Goal: Task Accomplishment & Management: Use online tool/utility

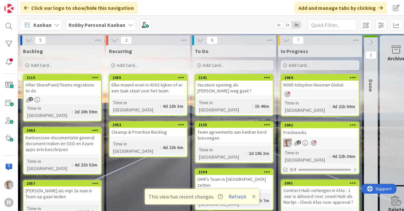
scroll to position [33, 0]
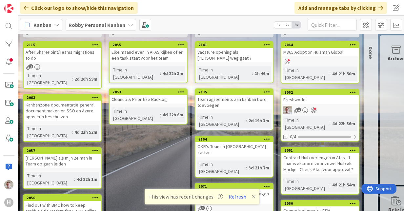
click at [308, 95] on div "Freshworks" at bounding box center [319, 99] width 77 height 9
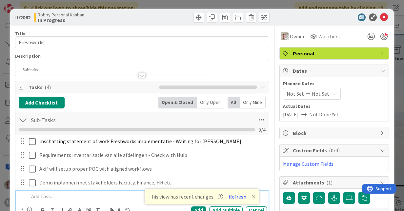
click at [45, 195] on p at bounding box center [146, 197] width 235 height 8
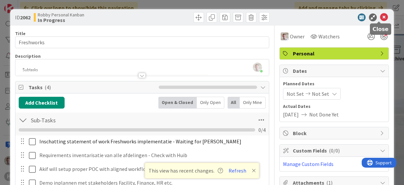
click at [380, 17] on icon at bounding box center [384, 17] width 8 height 8
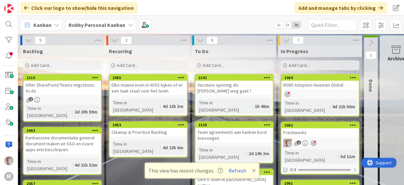
click at [39, 26] on span "Kanban" at bounding box center [42, 25] width 18 height 8
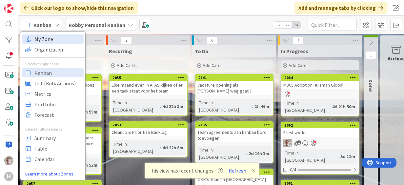
click at [41, 41] on span "My Zone" at bounding box center [57, 39] width 47 height 10
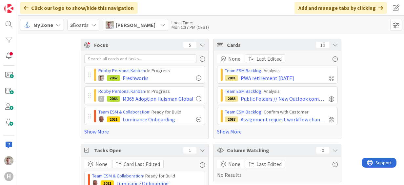
click at [46, 24] on span "My Zone" at bounding box center [43, 25] width 20 height 8
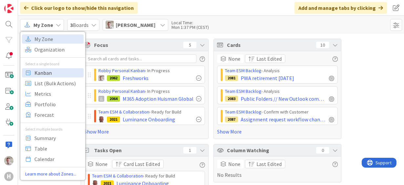
click at [48, 71] on span "Kanban" at bounding box center [57, 73] width 47 height 10
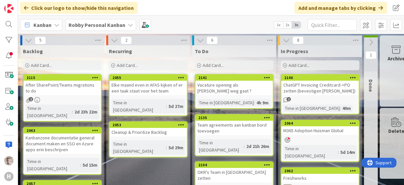
click at [107, 24] on b "Robby Personal Kanban" at bounding box center [97, 25] width 57 height 7
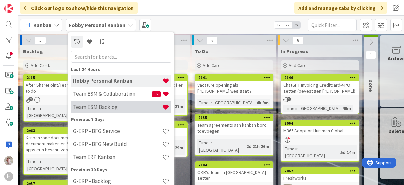
click at [106, 105] on h4 "Team ESM Backlog" at bounding box center [117, 107] width 89 height 7
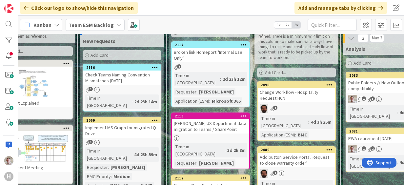
scroll to position [0, 29]
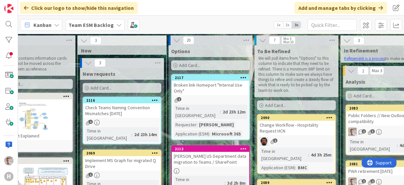
click at [111, 28] on div "Team ESM Backlog" at bounding box center [95, 25] width 59 height 12
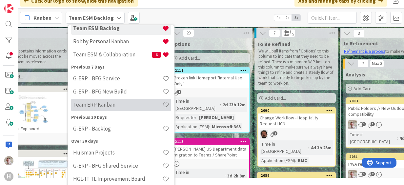
scroll to position [11, 0]
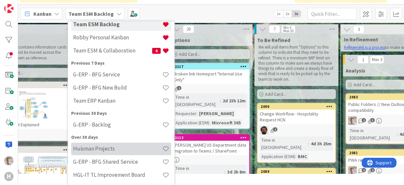
click at [94, 147] on h4 "Huisman Projects" at bounding box center [117, 148] width 89 height 7
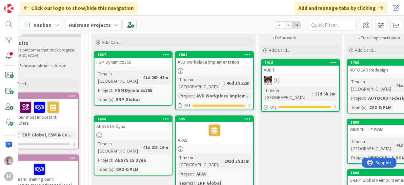
scroll to position [66, 202]
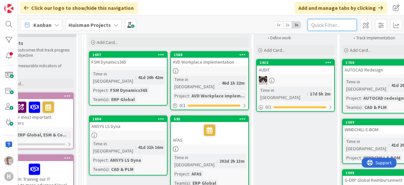
click at [329, 27] on input "text" at bounding box center [331, 25] width 49 height 12
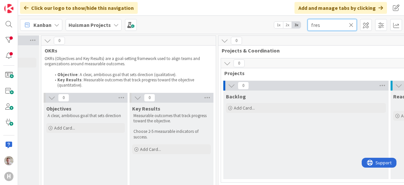
scroll to position [0, 64]
click at [325, 23] on input "fres" at bounding box center [331, 25] width 49 height 12
type input "esm"
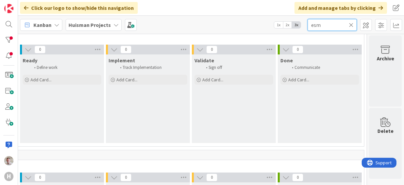
scroll to position [0, 440]
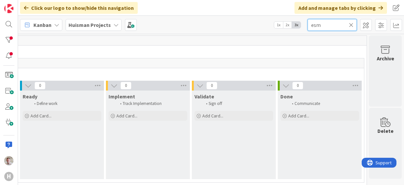
drag, startPoint x: 328, startPoint y: 25, endPoint x: 279, endPoint y: 25, distance: 49.2
click at [279, 25] on div "Kanban Huisman Projects 1x 2x 3x esm" at bounding box center [211, 25] width 386 height 18
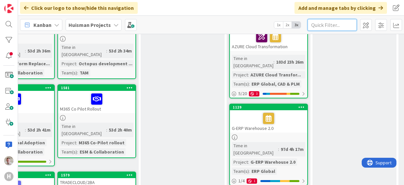
scroll to position [623, 315]
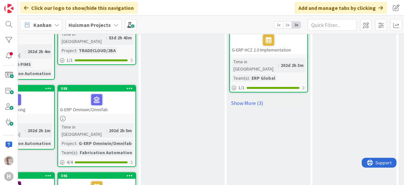
drag, startPoint x: 230, startPoint y: 180, endPoint x: 213, endPoint y: 180, distance: 17.0
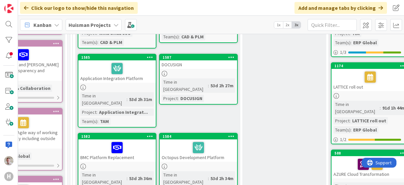
scroll to position [417, 213]
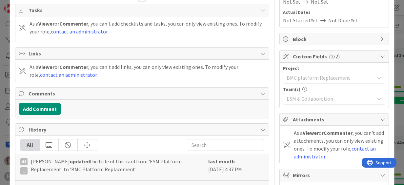
scroll to position [98, 0]
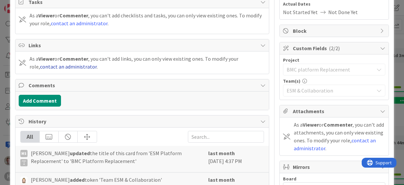
click at [61, 66] on link "contact an administrator" at bounding box center [68, 66] width 57 height 7
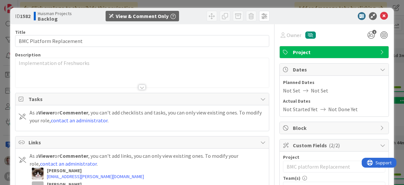
scroll to position [0, 0]
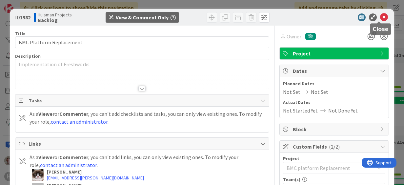
click at [380, 14] on icon at bounding box center [384, 17] width 8 height 8
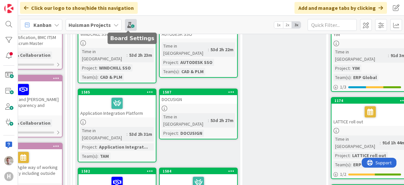
click at [125, 27] on span at bounding box center [131, 25] width 12 height 12
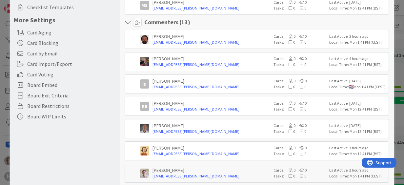
scroll to position [197, 0]
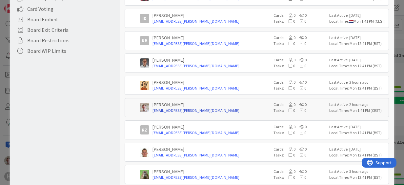
click at [260, 108] on link "rdebie@huisman-nl.com" at bounding box center [211, 111] width 118 height 6
click at [180, 104] on div "[PERSON_NAME]" at bounding box center [211, 105] width 118 height 6
click at [127, 106] on div "Robby de Bie rdebie@huisman-nl.com Cards: 0 0 Tasks: 0 0 Last Active: 2 hours a…" at bounding box center [257, 107] width 264 height 19
click at [345, 110] on div "Local Time: Mon 1:41 PM (CEST)" at bounding box center [357, 111] width 57 height 6
drag, startPoint x: 254, startPoint y: 106, endPoint x: 227, endPoint y: 105, distance: 26.9
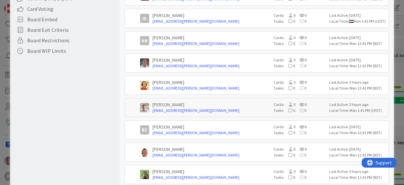
click at [227, 105] on div "[PERSON_NAME]" at bounding box center [211, 105] width 118 height 6
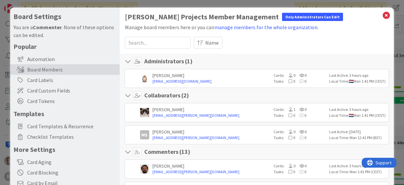
scroll to position [0, 0]
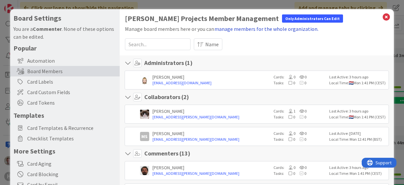
click at [253, 29] on button "manage members for the whole organization." at bounding box center [266, 29] width 105 height 9
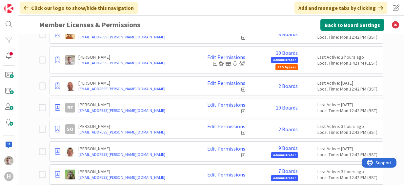
scroll to position [787, 0]
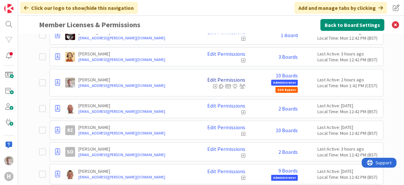
click at [212, 77] on link "Edit Permissions" at bounding box center [226, 80] width 38 height 6
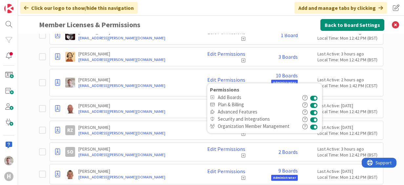
click at [39, 79] on icon at bounding box center [42, 83] width 7 height 8
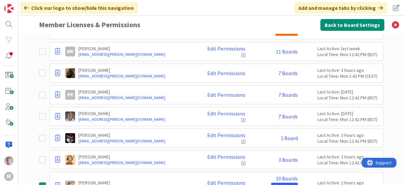
scroll to position [670, 0]
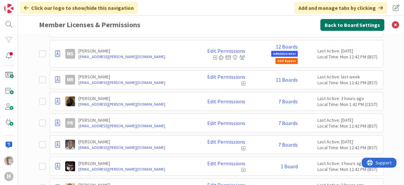
click at [343, 24] on button "Back to Board Settings" at bounding box center [352, 25] width 64 height 12
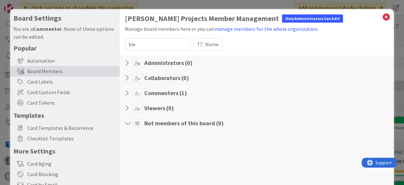
type input "bie"
click at [128, 94] on icon at bounding box center [129, 93] width 9 height 7
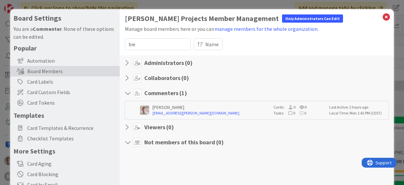
click at [329, 109] on div "Last Active: 2 hours ago" at bounding box center [357, 107] width 57 height 6
click at [241, 111] on link "rdebie@huisman-nl.com" at bounding box center [211, 113] width 118 height 6
click at [123, 61] on div "Administrators ( 0 ) Collaborators ( 0 ) Commenters ( 1 ) Robby de Bie rdebie@h…" at bounding box center [257, 120] width 274 height 131
click at [139, 64] on icon at bounding box center [137, 63] width 9 height 9
click at [137, 64] on icon at bounding box center [137, 63] width 9 height 9
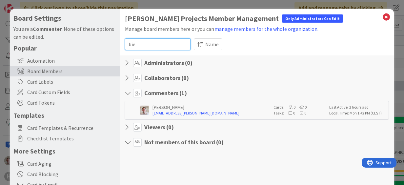
click at [171, 42] on input "bie" at bounding box center [158, 44] width 66 height 12
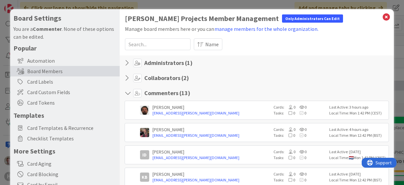
click at [127, 64] on icon at bounding box center [129, 63] width 9 height 7
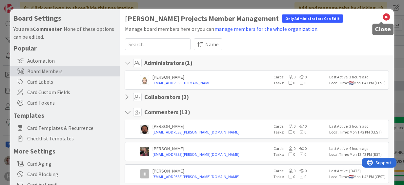
click at [382, 18] on icon at bounding box center [386, 16] width 9 height 9
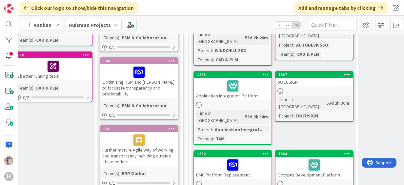
scroll to position [426, 98]
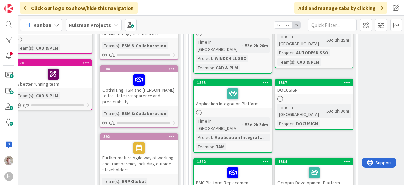
click at [218, 165] on div "BMC Platform Replacement" at bounding box center [232, 176] width 77 height 22
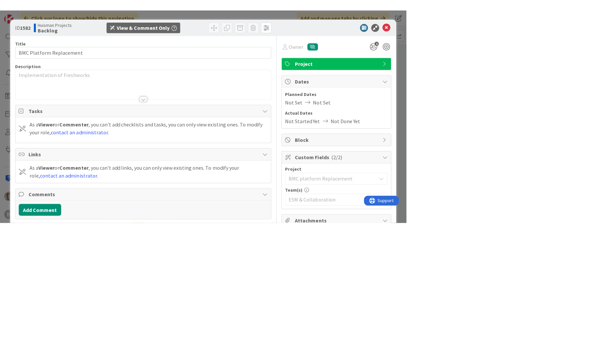
scroll to position [426, 98]
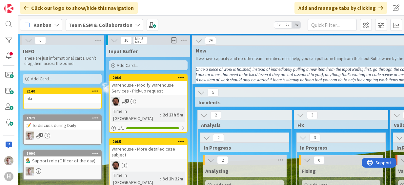
click at [49, 125] on div "📝 To discuss during Daily" at bounding box center [62, 125] width 77 height 9
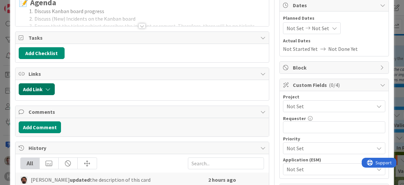
click at [38, 88] on button "Add Link" at bounding box center [37, 89] width 36 height 12
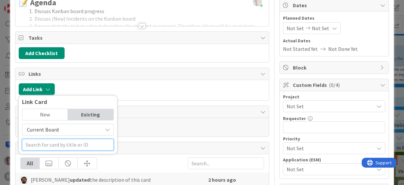
click at [62, 139] on input "text" at bounding box center [68, 145] width 92 height 12
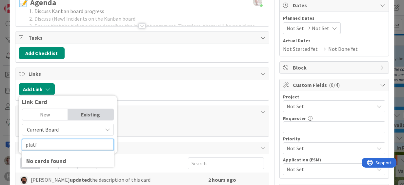
type input "platf"
click at [112, 130] on div "Current Board" at bounding box center [68, 130] width 92 height 12
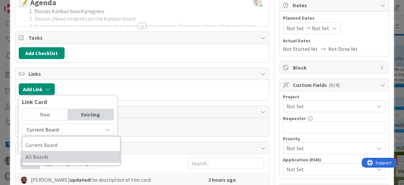
click at [47, 154] on span "All Boards" at bounding box center [71, 157] width 91 height 10
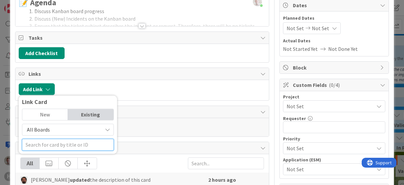
click at [50, 144] on input "text" at bounding box center [68, 145] width 92 height 12
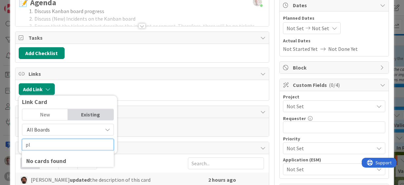
type input "p"
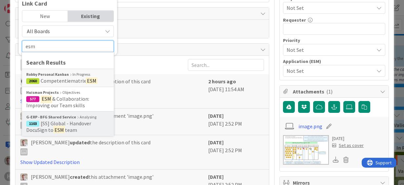
scroll to position [98, 0]
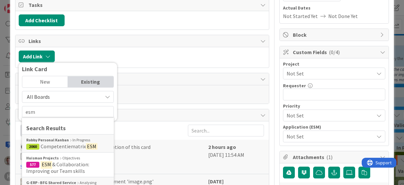
click at [83, 76] on div "Existing" at bounding box center [91, 81] width 46 height 11
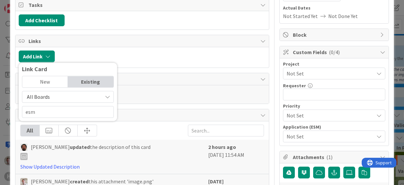
click at [83, 76] on div "Existing" at bounding box center [91, 81] width 46 height 11
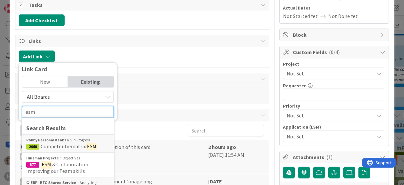
click at [52, 113] on input "esm" at bounding box center [68, 112] width 92 height 12
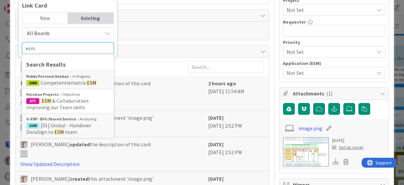
scroll to position [164, 0]
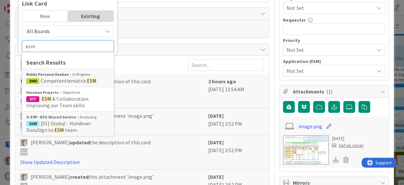
click at [28, 46] on input "esm" at bounding box center [68, 46] width 92 height 12
paste input "BMC Platform Replacement"
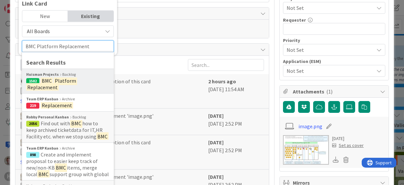
type input "BMC Platform Replacement"
click at [51, 76] on mark "BMC" at bounding box center [47, 80] width 12 height 9
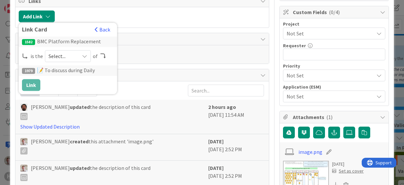
scroll to position [98, 0]
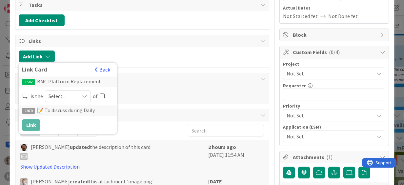
click at [57, 96] on span "Select..." at bounding box center [63, 95] width 28 height 9
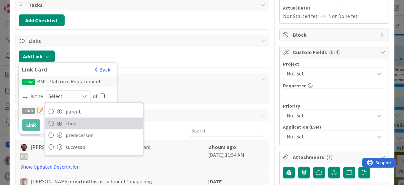
click at [51, 121] on icon at bounding box center [51, 123] width 5 height 10
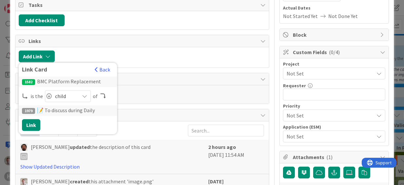
click at [68, 94] on span "child" at bounding box center [65, 95] width 21 height 9
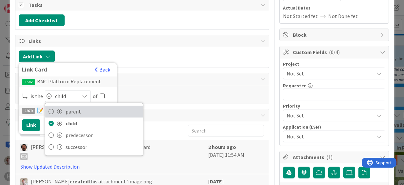
click at [66, 110] on span "parent" at bounding box center [103, 112] width 74 height 10
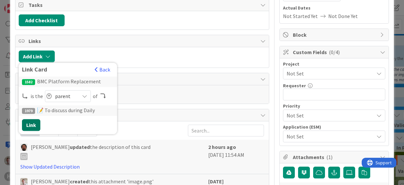
click at [36, 119] on button "Link" at bounding box center [31, 125] width 18 height 12
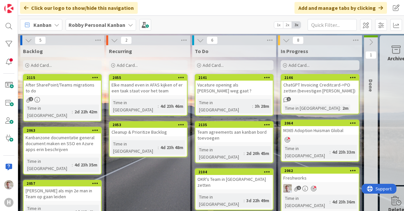
click at [81, 27] on b "Robby Personal Kanban" at bounding box center [97, 25] width 57 height 7
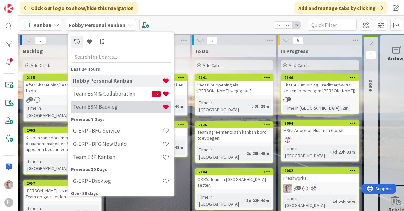
click at [87, 106] on h4 "Team ESM Backlog" at bounding box center [117, 107] width 89 height 7
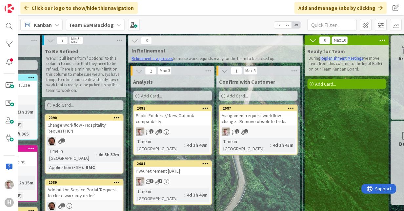
scroll to position [0, 267]
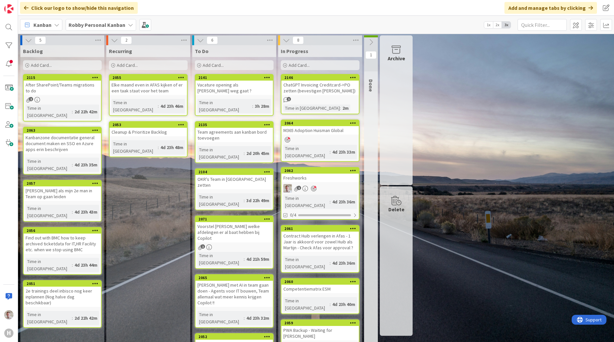
click at [308, 174] on div "Freshworks" at bounding box center [319, 178] width 77 height 9
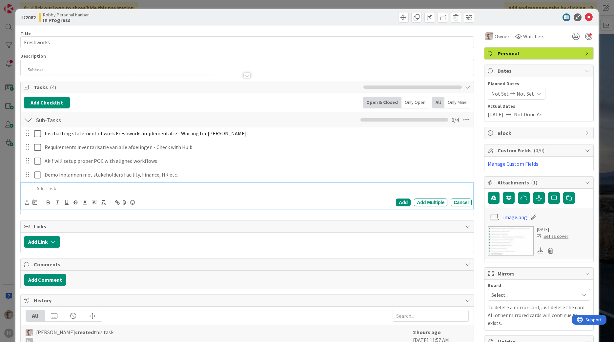
click at [50, 188] on p at bounding box center [251, 189] width 435 height 8
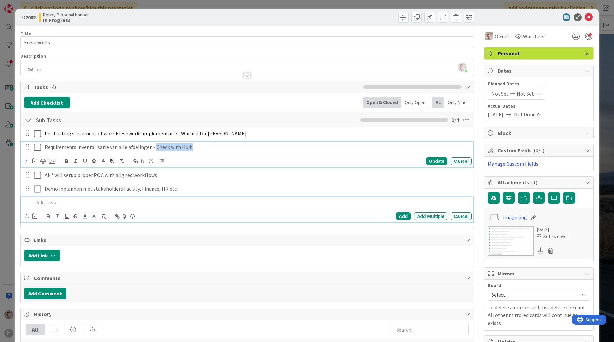
drag, startPoint x: 152, startPoint y: 148, endPoint x: 213, endPoint y: 149, distance: 61.0
click at [213, 149] on p "Requirements inventarisatie van alle afdelingen - Check with Huib" at bounding box center [257, 148] width 424 height 8
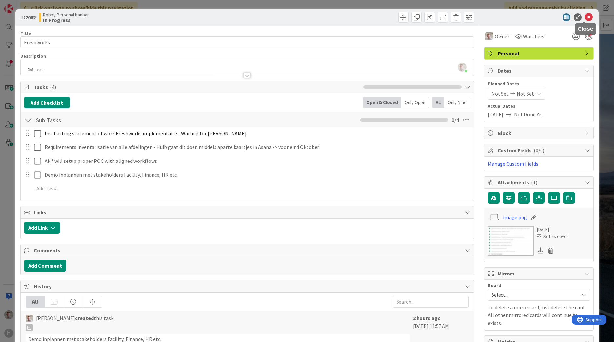
click at [584, 18] on icon at bounding box center [588, 17] width 8 height 8
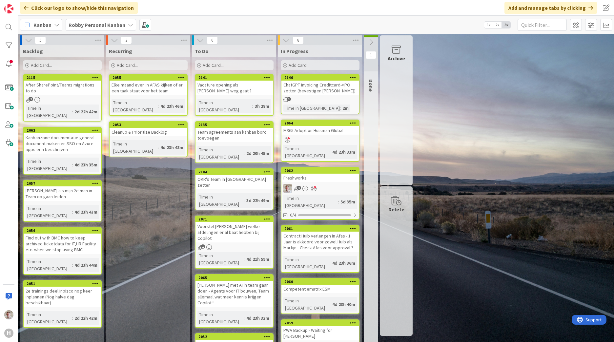
click at [94, 22] on b "Robby Personal Kanban" at bounding box center [97, 25] width 57 height 7
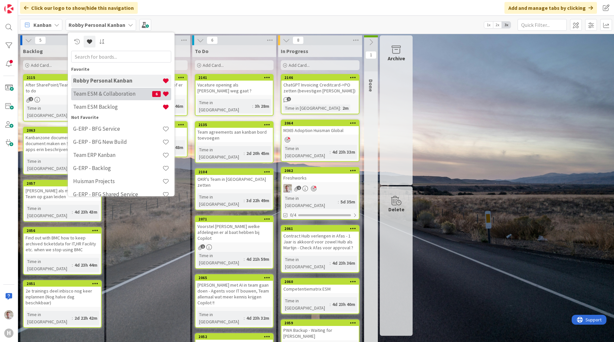
click at [106, 94] on h4 "Team ESM & Collaboration" at bounding box center [112, 93] width 79 height 7
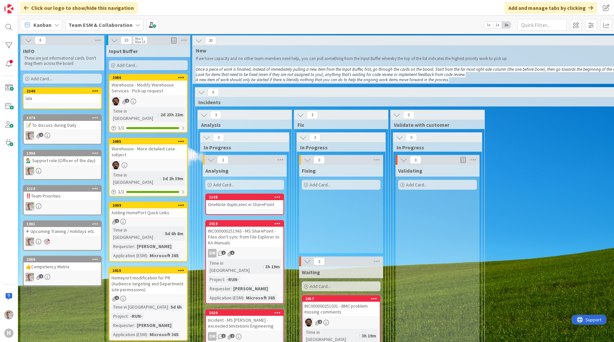
click at [94, 26] on b "Team ESM & Collaboration" at bounding box center [101, 25] width 64 height 7
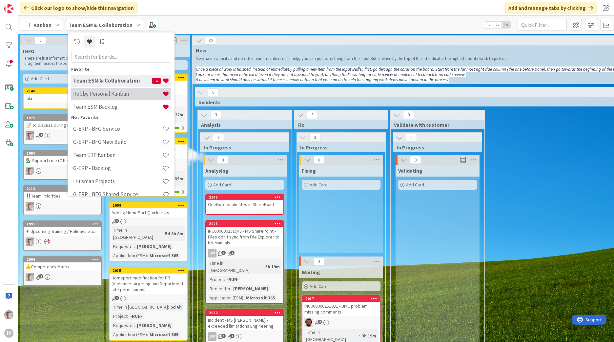
click at [96, 98] on div "Robby Personal Kanban" at bounding box center [121, 94] width 100 height 12
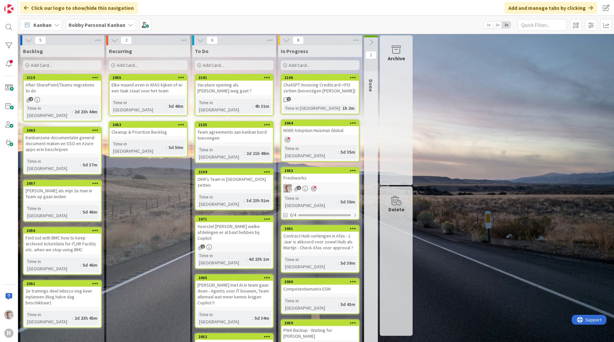
click at [133, 85] on div "Elke maand even in AFAS kijken of er een taak staat voor het team" at bounding box center [147, 88] width 77 height 14
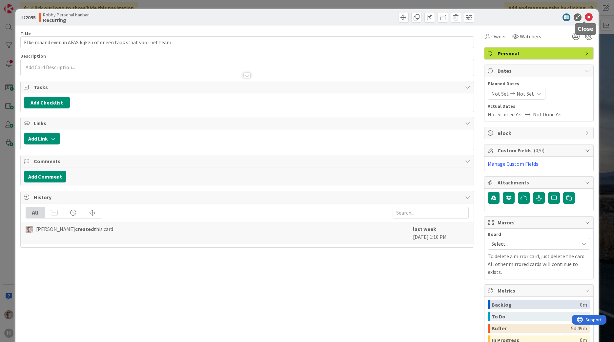
click at [584, 19] on icon at bounding box center [588, 17] width 8 height 8
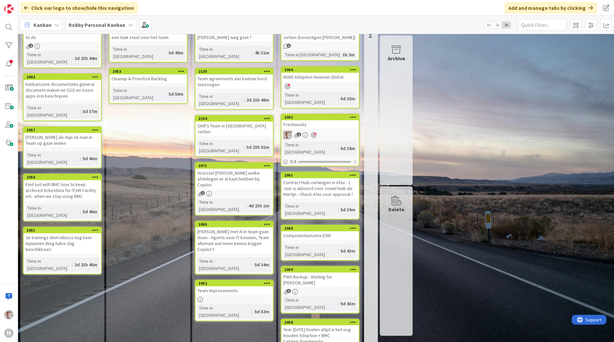
scroll to position [89, 0]
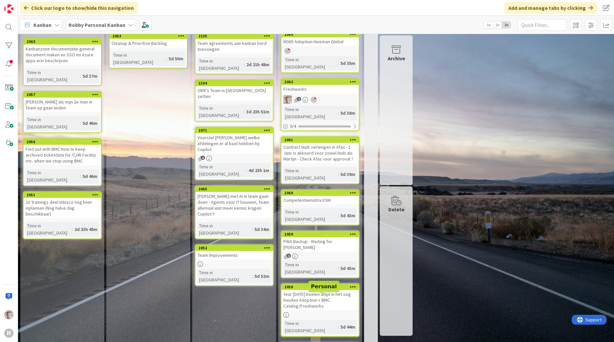
click at [327, 342] on div "2054" at bounding box center [321, 346] width 74 height 5
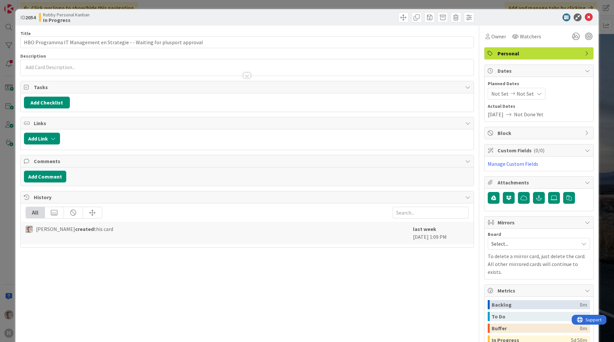
click at [516, 96] on span "Not Set" at bounding box center [524, 94] width 17 height 8
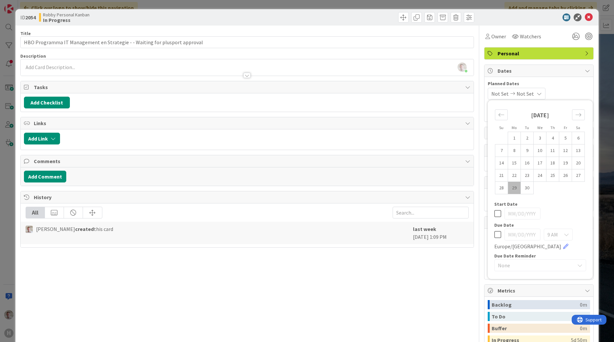
click at [496, 235] on icon at bounding box center [497, 235] width 7 height 8
type input "09/29/2025"
click at [516, 238] on input "09/29/2025" at bounding box center [522, 235] width 36 height 12
click at [505, 238] on input "09/29/2025" at bounding box center [522, 235] width 36 height 12
click at [513, 235] on input "09/29/2025" at bounding box center [522, 235] width 36 height 12
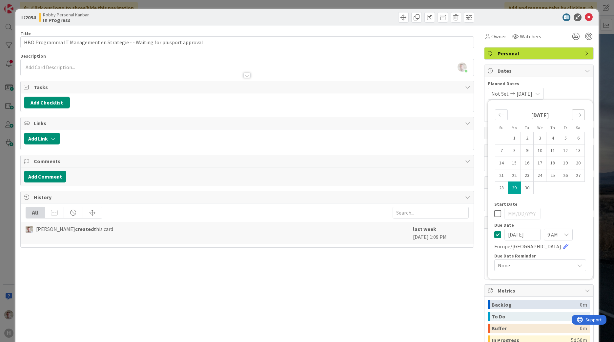
click at [577, 114] on div "Move forward to switch to the next month." at bounding box center [578, 114] width 13 height 11
click at [514, 153] on td "6" at bounding box center [514, 151] width 13 height 12
type input "10/06/2025"
click at [432, 294] on div "Title 74 / 128 HBO Programma IT Management en Strategie - - Waiting for pluspor…" at bounding box center [246, 217] width 453 height 383
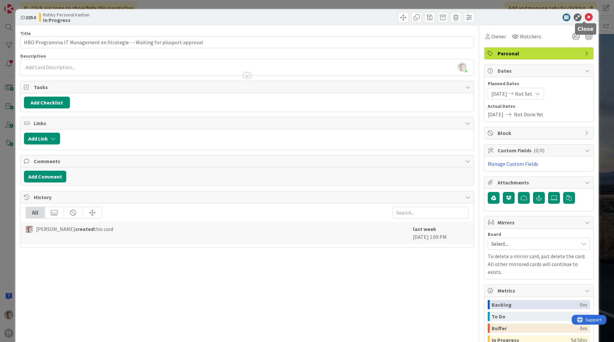
click at [584, 14] on icon at bounding box center [588, 17] width 8 height 8
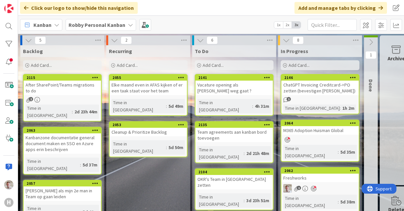
click at [109, 27] on b "Robby Personal Kanban" at bounding box center [97, 25] width 57 height 7
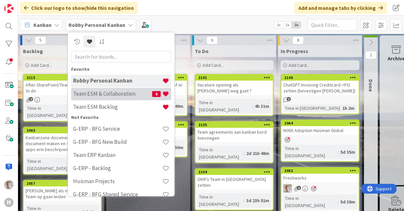
click at [114, 93] on h4 "Team ESM & Collaboration" at bounding box center [112, 93] width 79 height 7
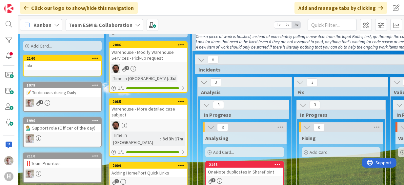
scroll to position [131, 0]
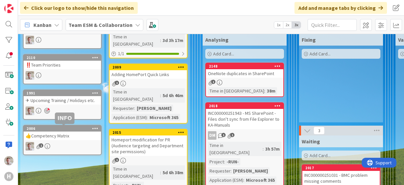
click at [45, 129] on div "2006" at bounding box center [64, 128] width 74 height 5
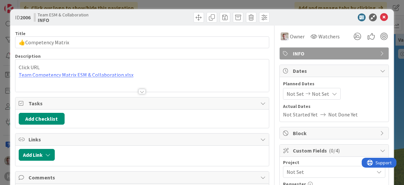
click at [94, 76] on div at bounding box center [141, 83] width 253 height 17
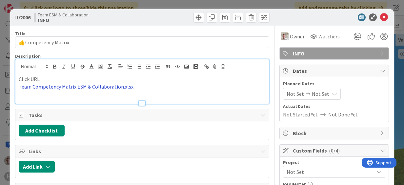
click at [93, 84] on link "Team Competency Matrix ESM & Collaboration.xlsx" at bounding box center [76, 86] width 115 height 7
click at [80, 97] on link "https://huismancloud.sharepoint.com/:x:/t/HGLITESMandCollaboration-Team/EbWILOZ…" at bounding box center [57, 99] width 45 height 9
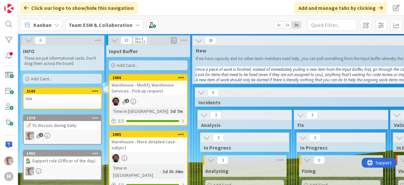
click at [93, 22] on b "Team ESM & Collaboration" at bounding box center [101, 25] width 64 height 7
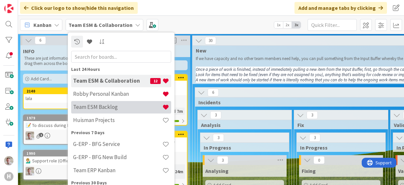
click at [92, 104] on h4 "Team ESM Backlog" at bounding box center [117, 107] width 89 height 7
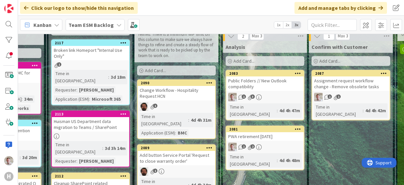
scroll to position [66, 149]
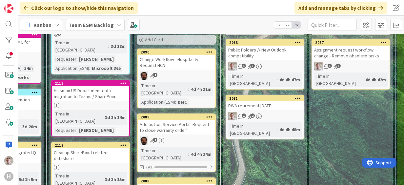
click at [258, 101] on div "PWA retirement [DATE]" at bounding box center [264, 105] width 77 height 9
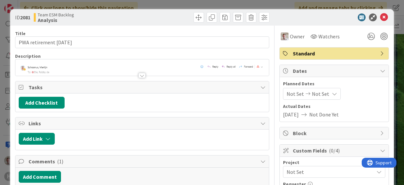
click at [47, 69] on div at bounding box center [141, 72] width 253 height 7
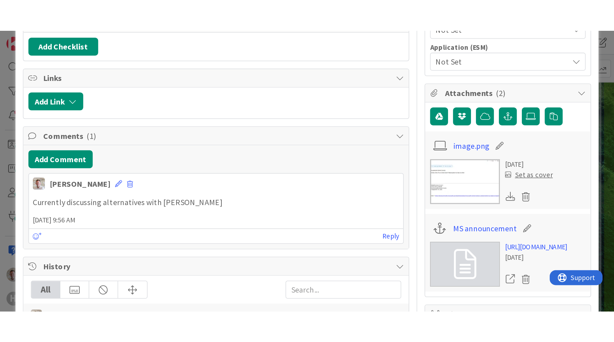
scroll to position [229, 0]
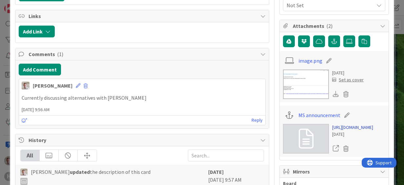
click at [340, 131] on link "[URL][DOMAIN_NAME]" at bounding box center [352, 127] width 41 height 7
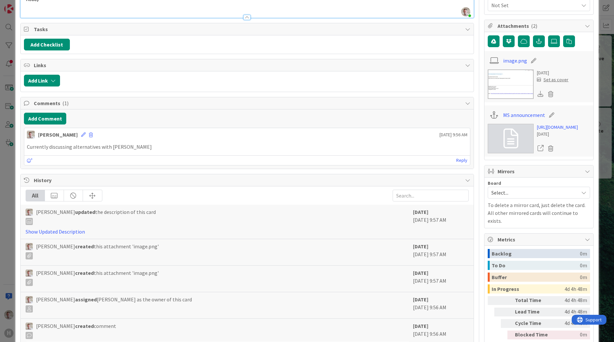
scroll to position [273, 0]
